Goal: Find specific page/section: Locate a particular part of the current website

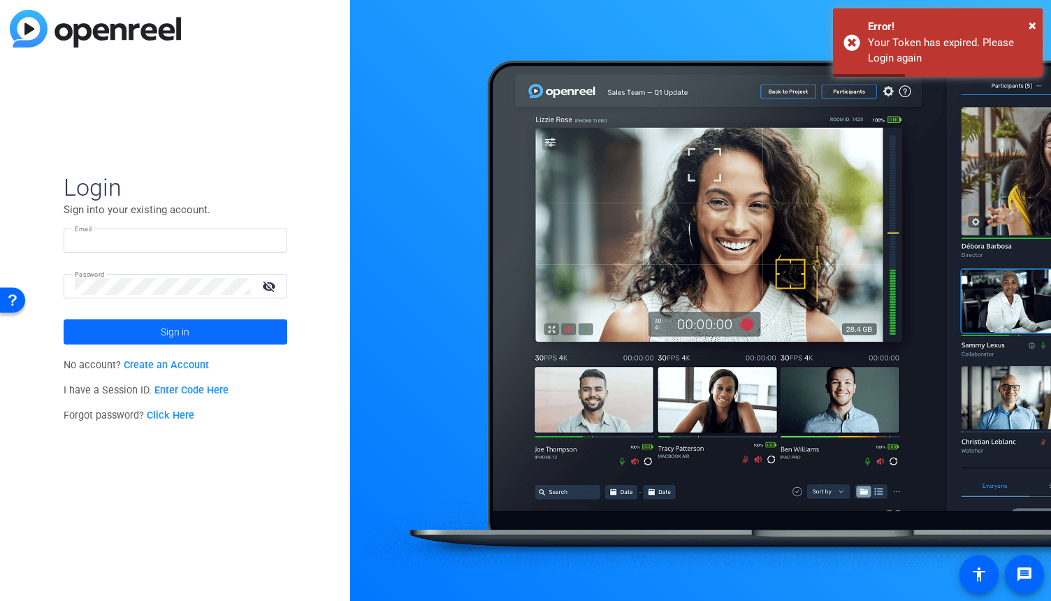
type input "[EMAIL_ADDRESS][DOMAIN_NAME]"
click at [188, 328] on span "Sign in" at bounding box center [175, 331] width 29 height 35
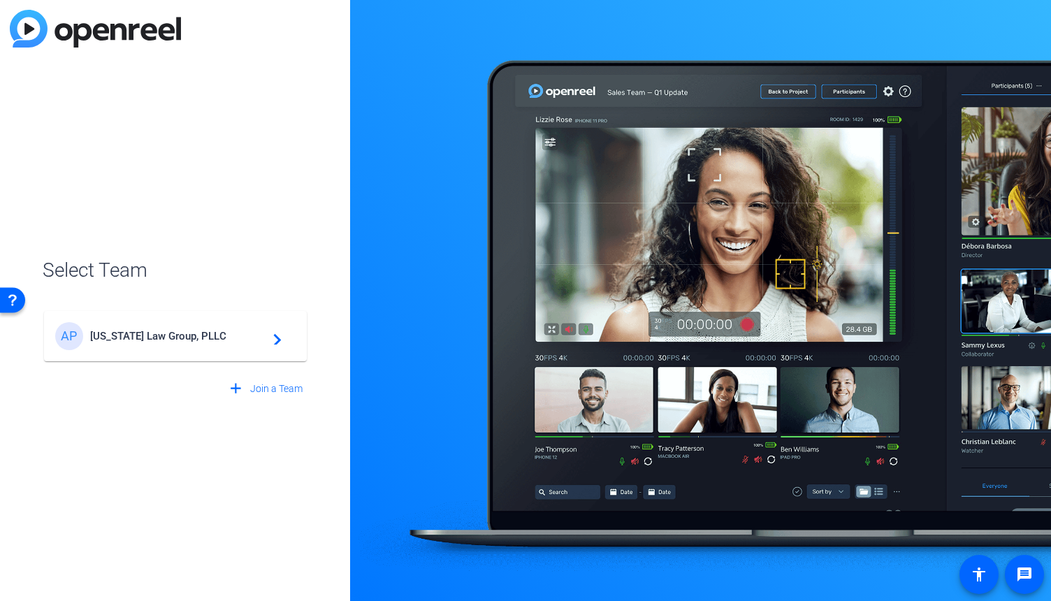
click at [202, 339] on span "[US_STATE] Law Group, PLLC" at bounding box center [177, 336] width 175 height 13
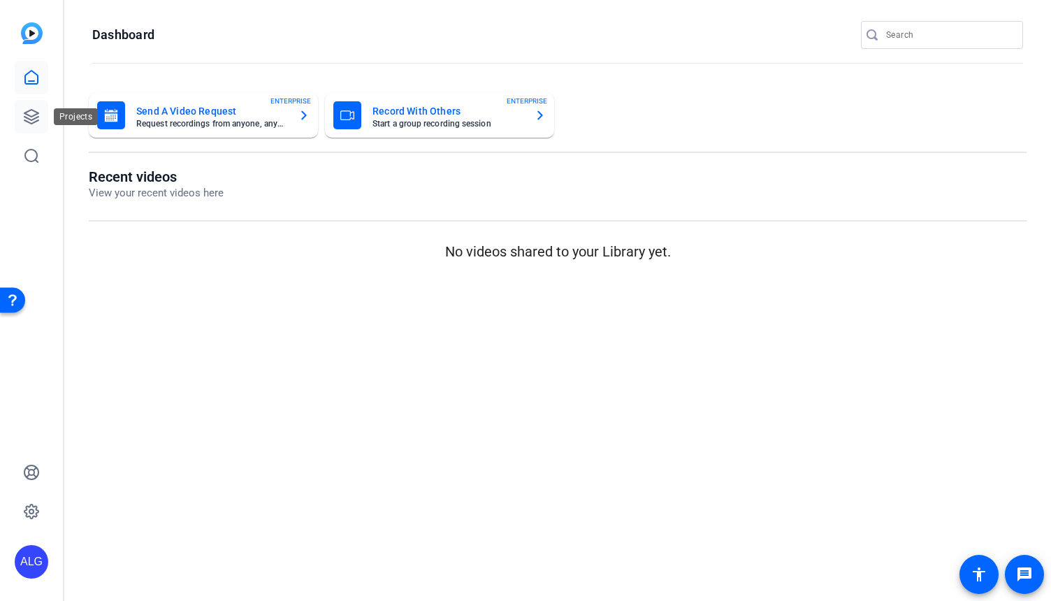
click at [41, 113] on link at bounding box center [32, 117] width 34 height 34
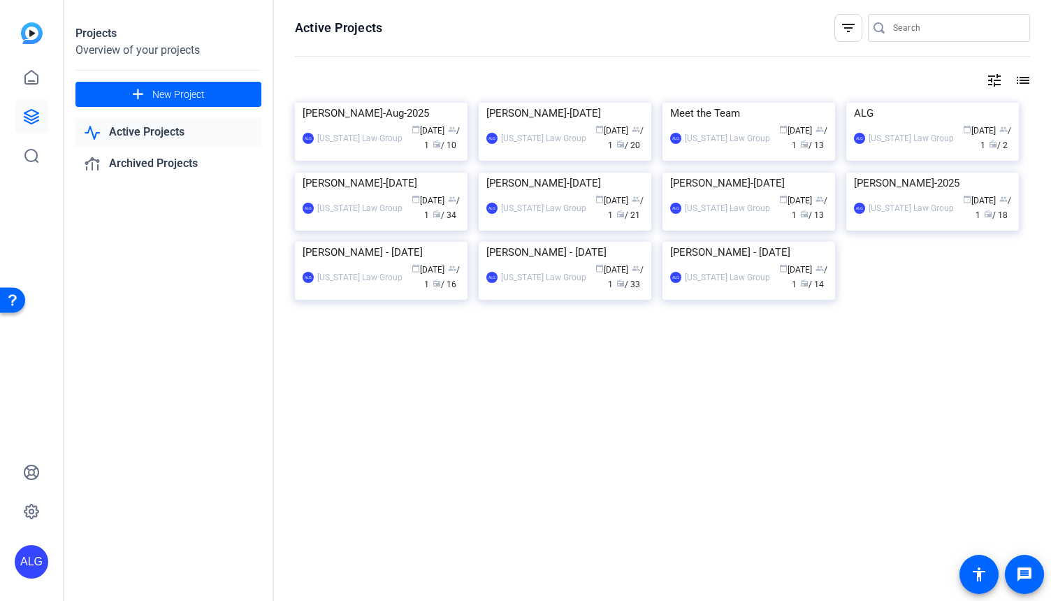
click at [168, 137] on link "Active Projects" at bounding box center [168, 132] width 186 height 29
click at [155, 166] on link "Archived Projects" at bounding box center [168, 164] width 186 height 29
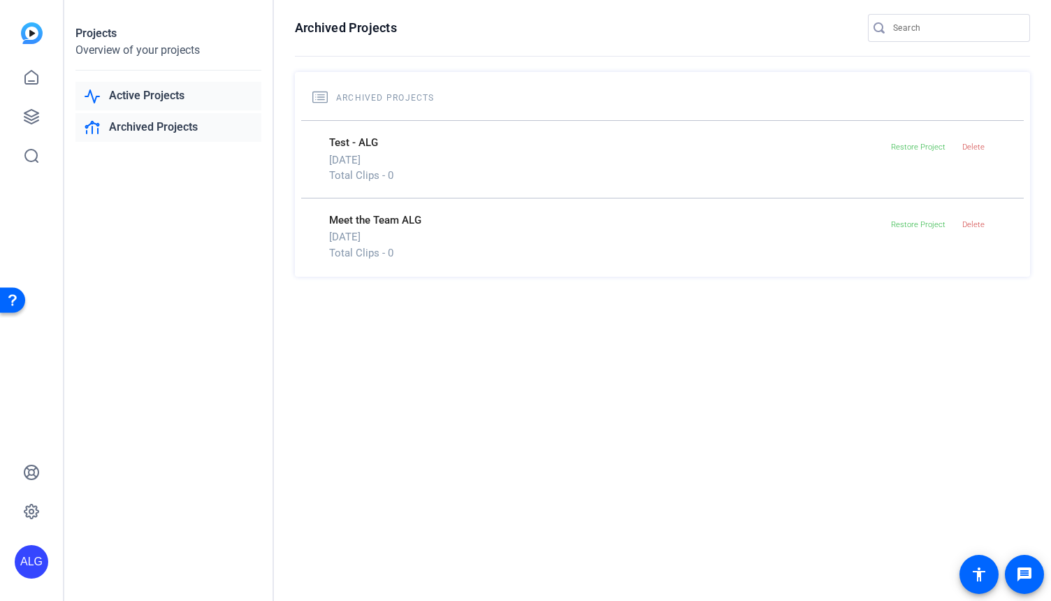
click at [139, 88] on link "Active Projects" at bounding box center [168, 96] width 186 height 29
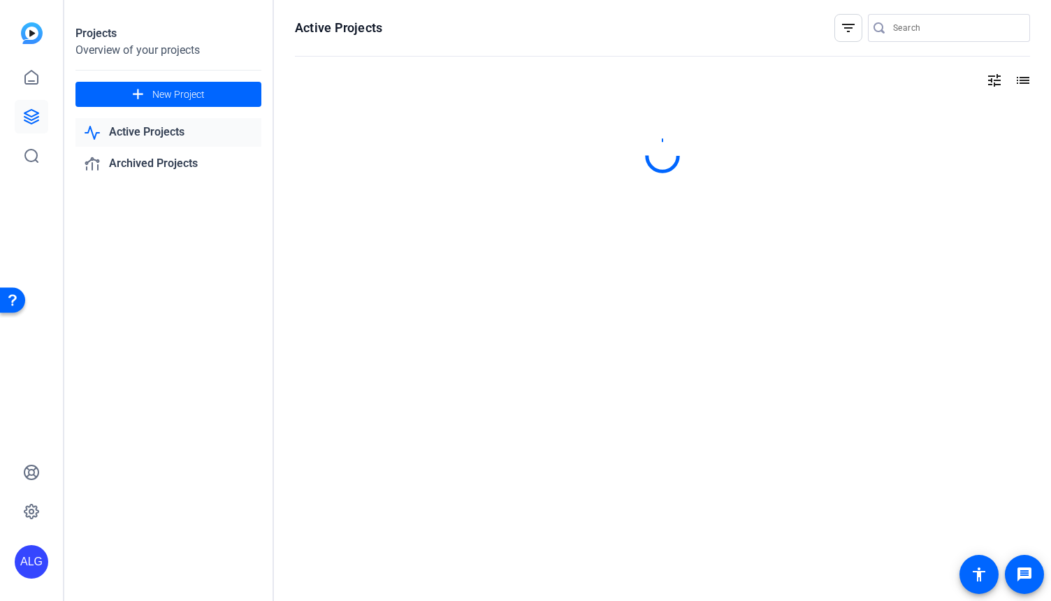
click at [138, 39] on div "Projects" at bounding box center [168, 33] width 186 height 17
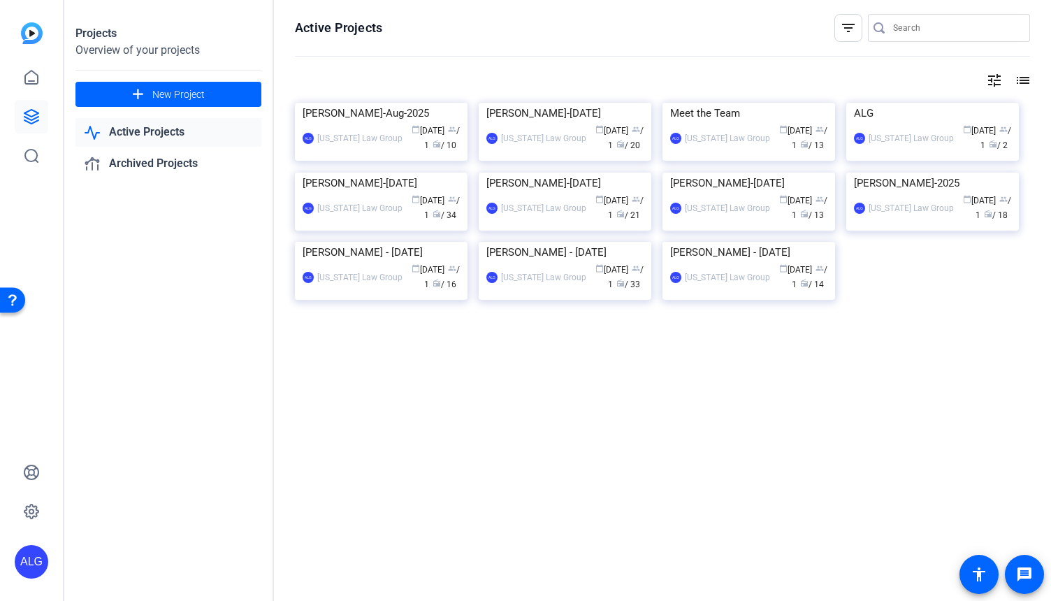
click at [138, 53] on div "Overview of your projects" at bounding box center [168, 50] width 186 height 17
click at [31, 73] on icon at bounding box center [31, 77] width 17 height 17
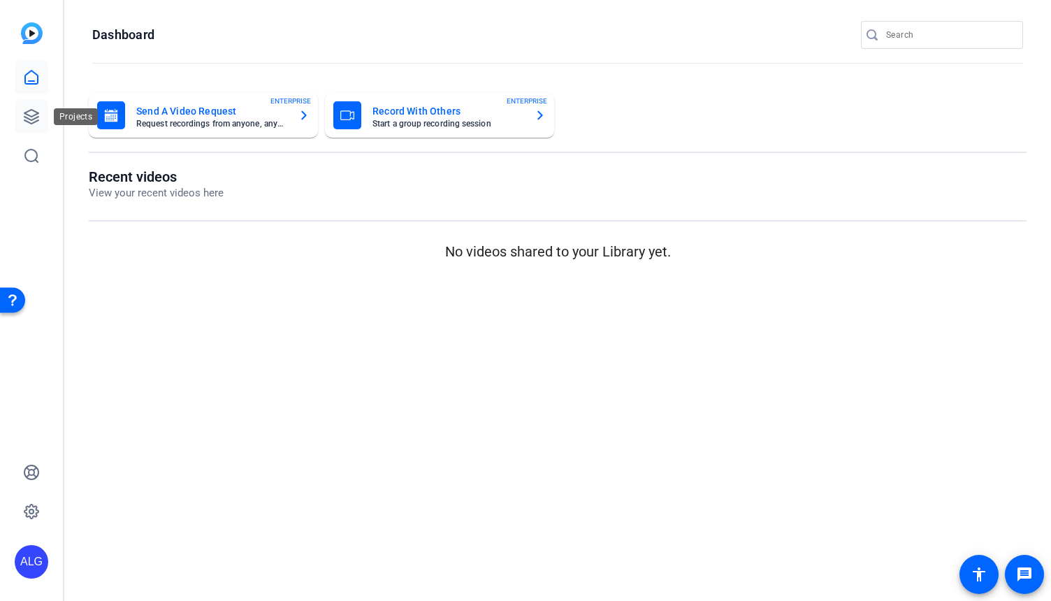
click at [28, 116] on icon at bounding box center [31, 116] width 17 height 17
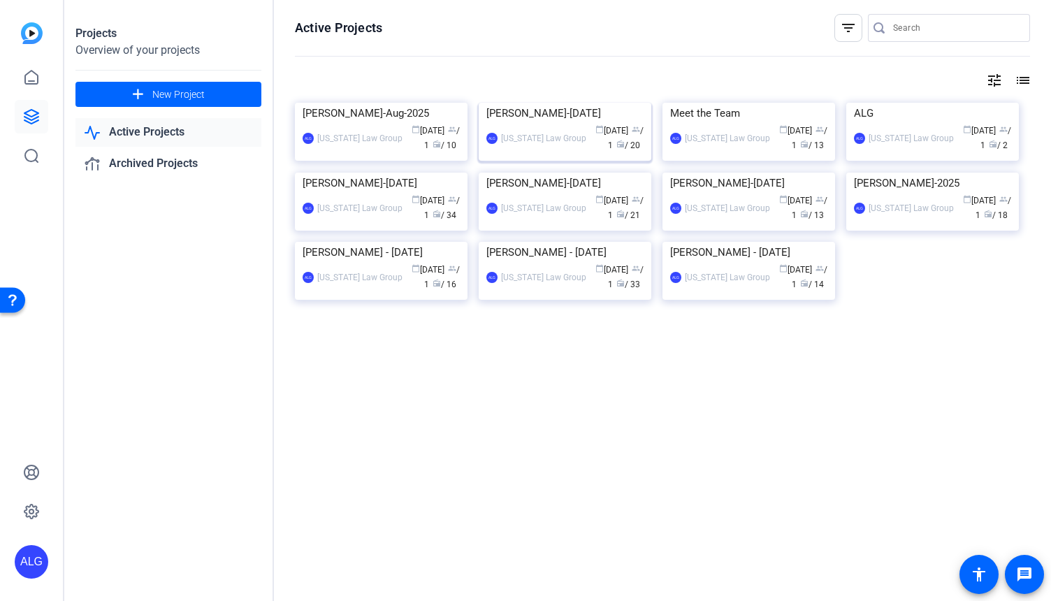
click at [550, 103] on img at bounding box center [565, 103] width 173 height 0
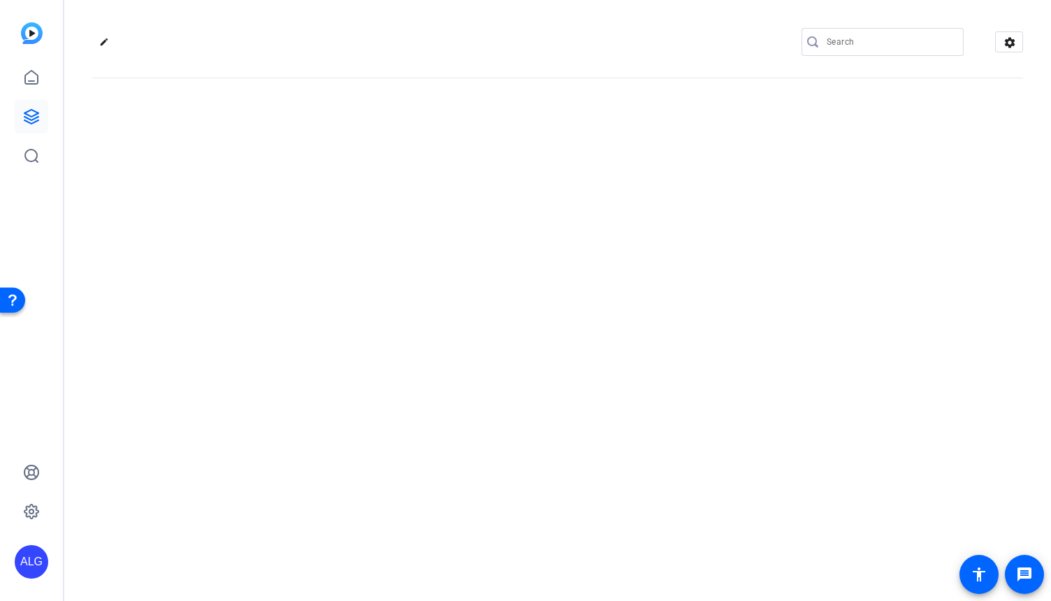
click at [550, 173] on div "edit settings" at bounding box center [557, 300] width 987 height 601
